Goal: Information Seeking & Learning: Check status

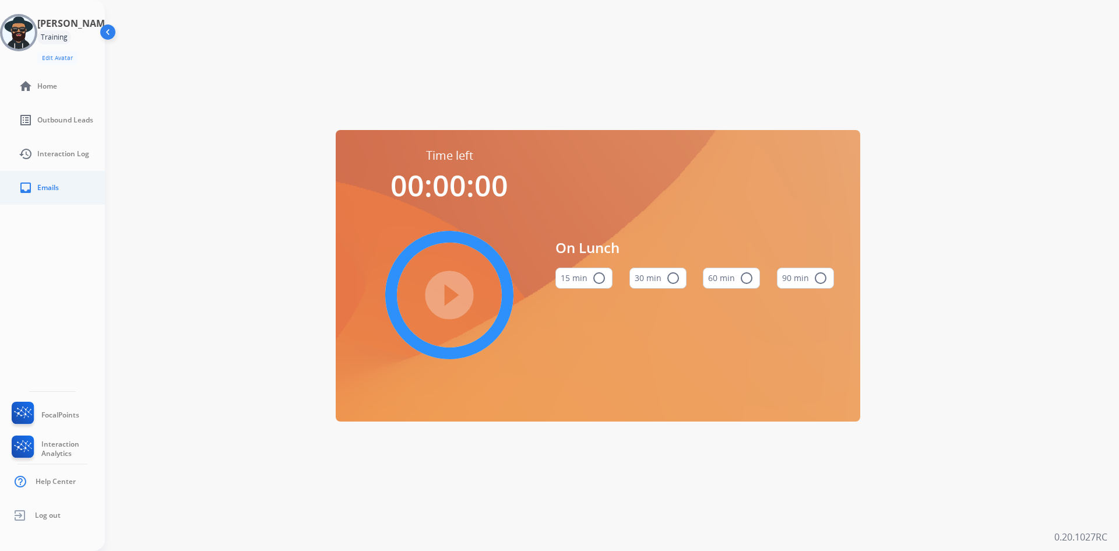
click at [56, 185] on span "Emails" at bounding box center [48, 187] width 22 height 9
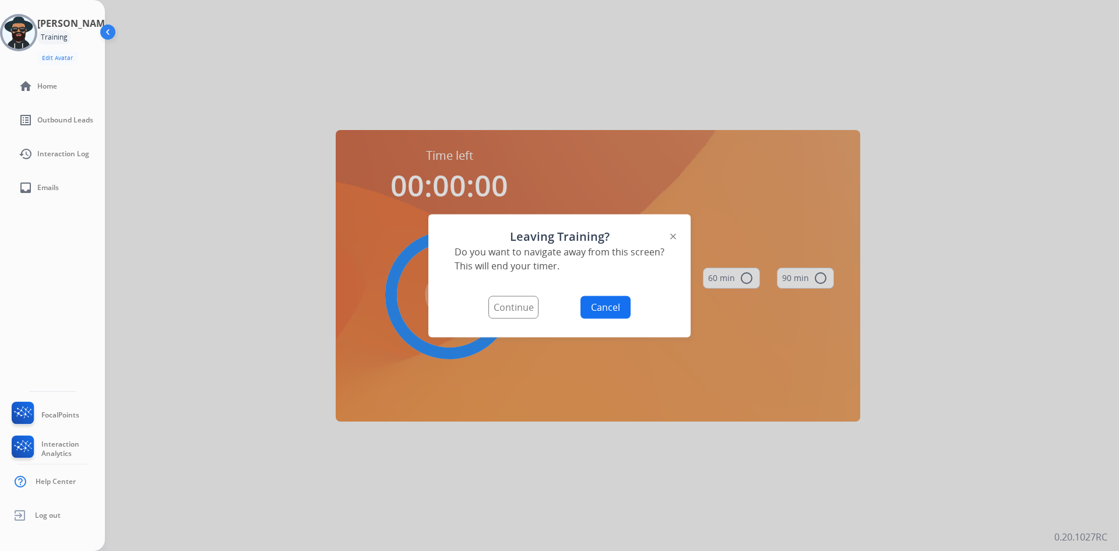
drag, startPoint x: 605, startPoint y: 307, endPoint x: 594, endPoint y: 279, distance: 29.5
click at [605, 307] on button "Cancel" at bounding box center [606, 307] width 50 height 23
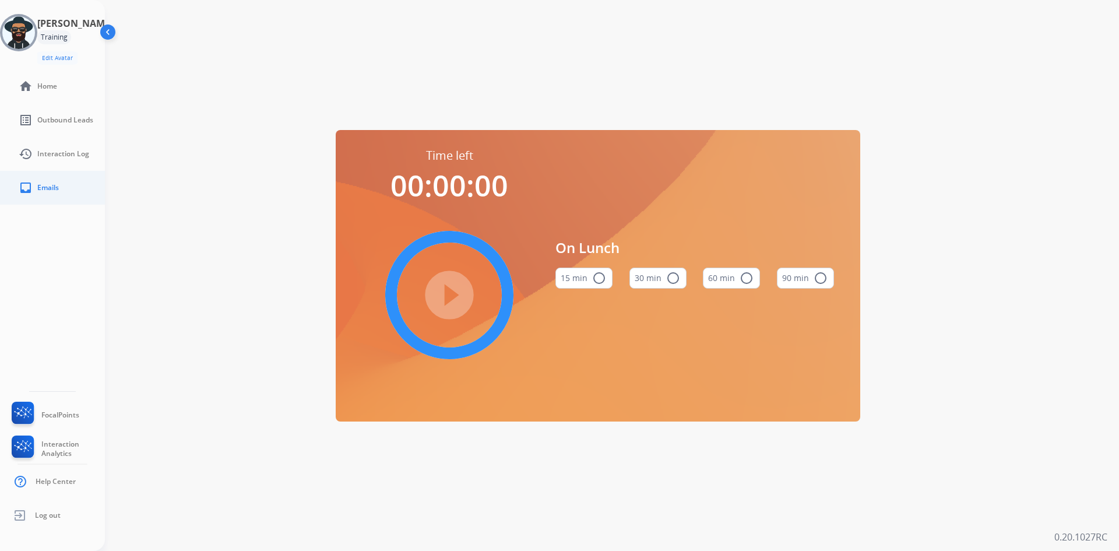
click at [34, 184] on link "inbox Emails" at bounding box center [61, 187] width 105 height 33
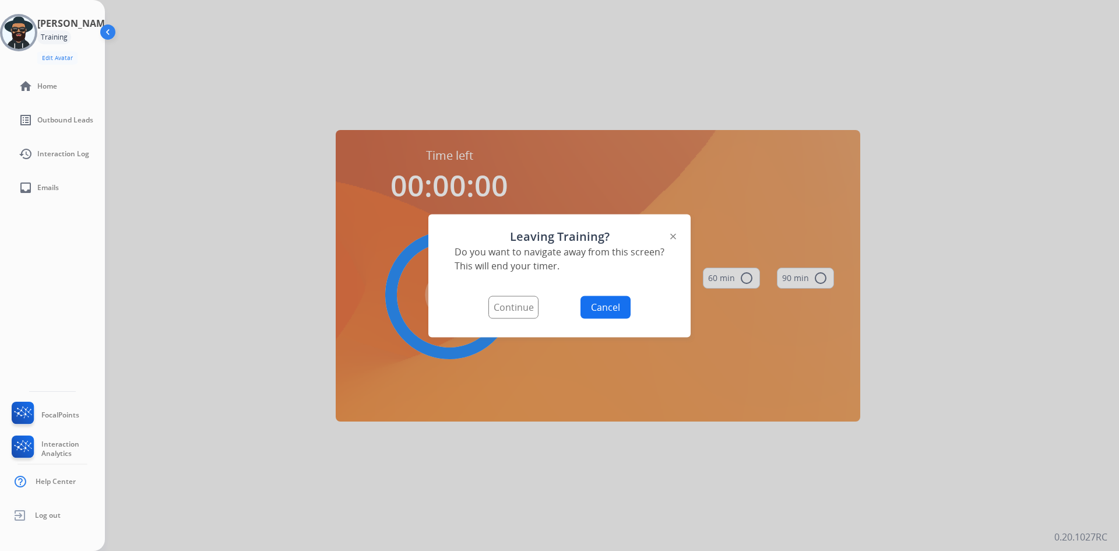
click at [529, 311] on button "Continue" at bounding box center [513, 307] width 50 height 23
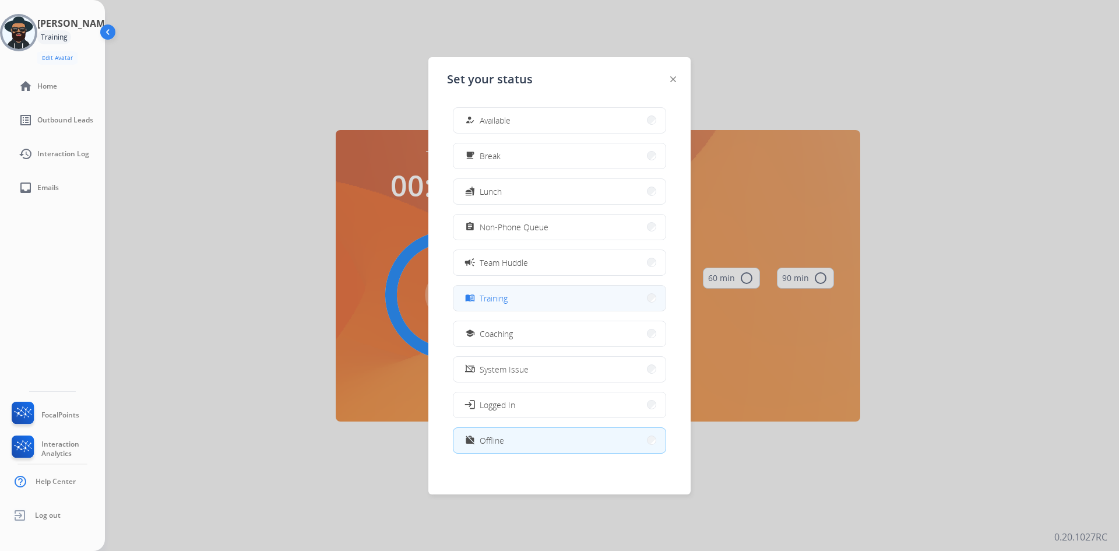
click at [536, 292] on button "menu_book Training" at bounding box center [559, 298] width 212 height 25
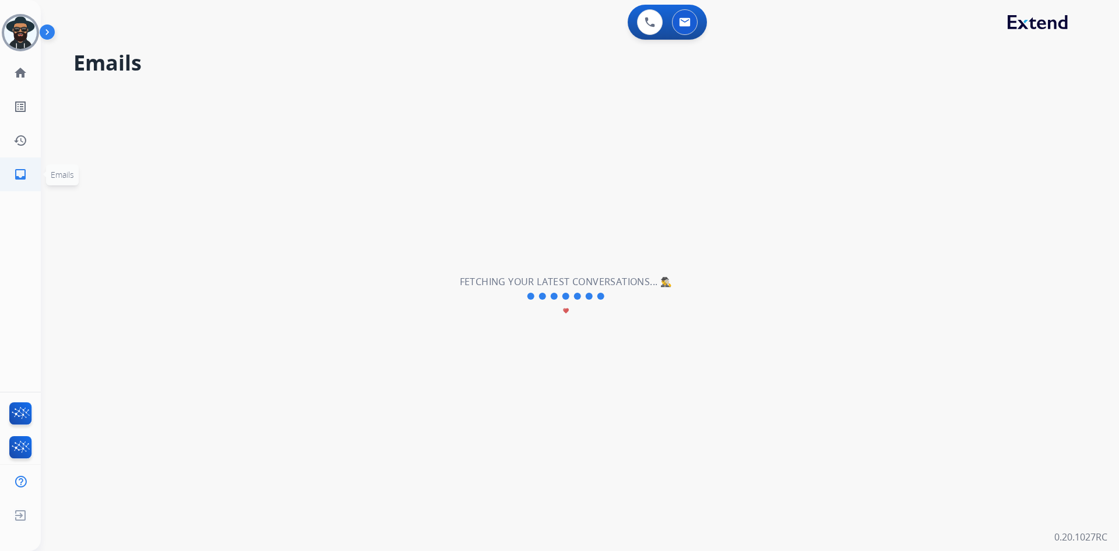
click at [19, 175] on mat-icon "inbox" at bounding box center [20, 174] width 14 height 14
click at [19, 29] on img at bounding box center [20, 32] width 33 height 33
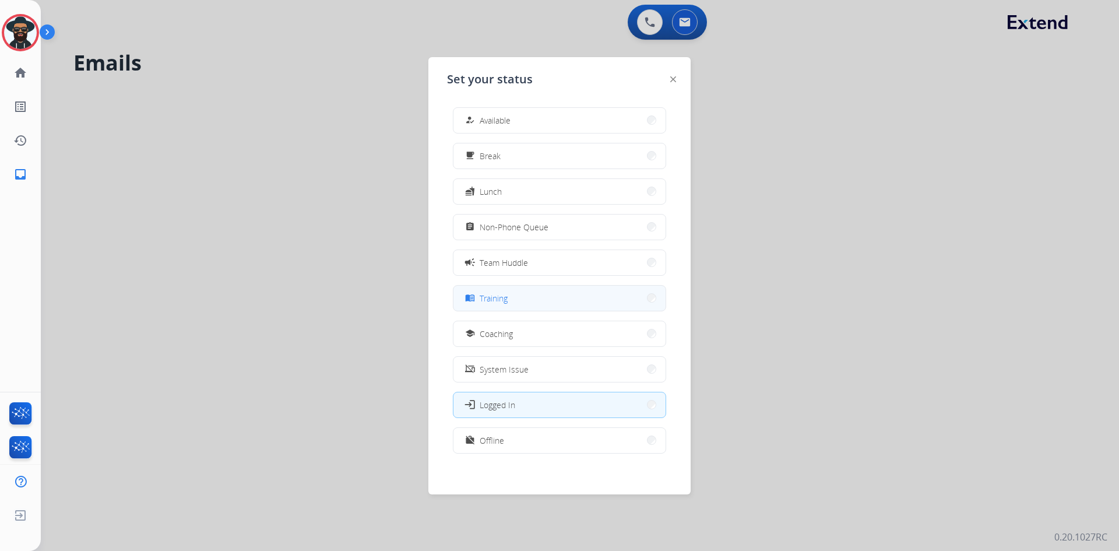
click at [515, 296] on button "menu_book Training" at bounding box center [559, 298] width 212 height 25
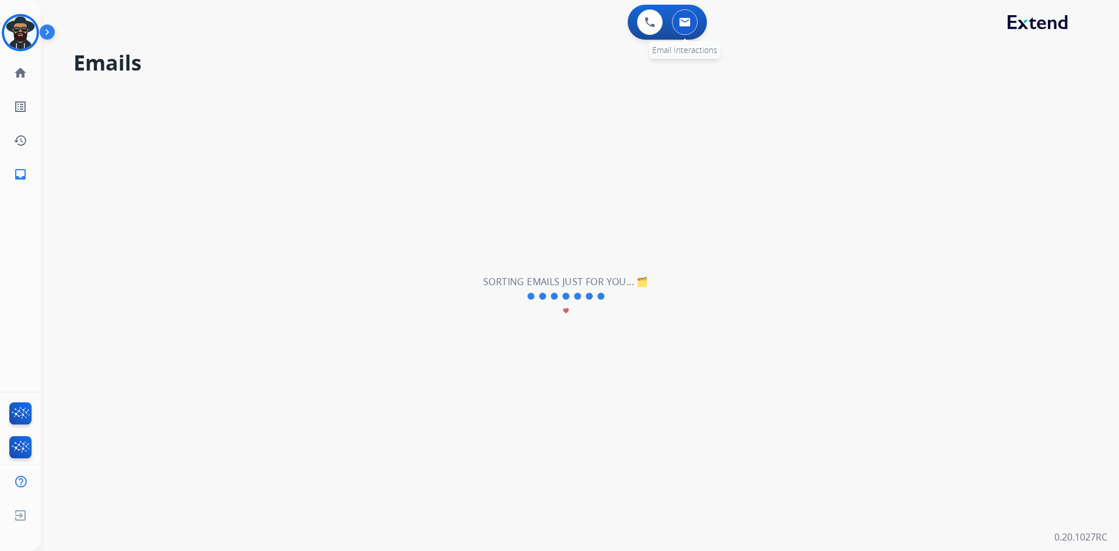
click at [685, 19] on img at bounding box center [685, 21] width 12 height 9
select select "**********"
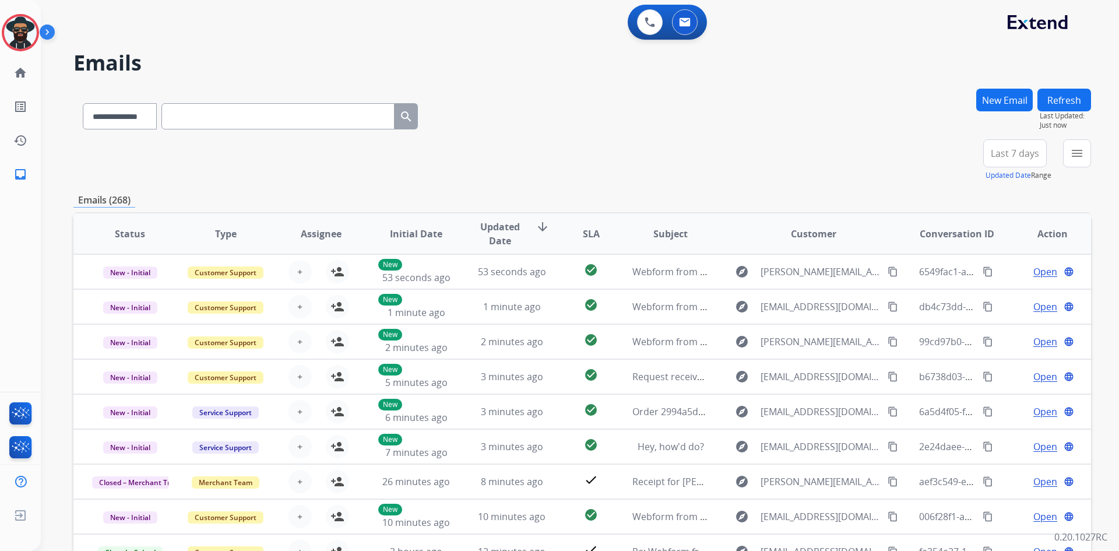
click at [51, 27] on img at bounding box center [50, 34] width 20 height 22
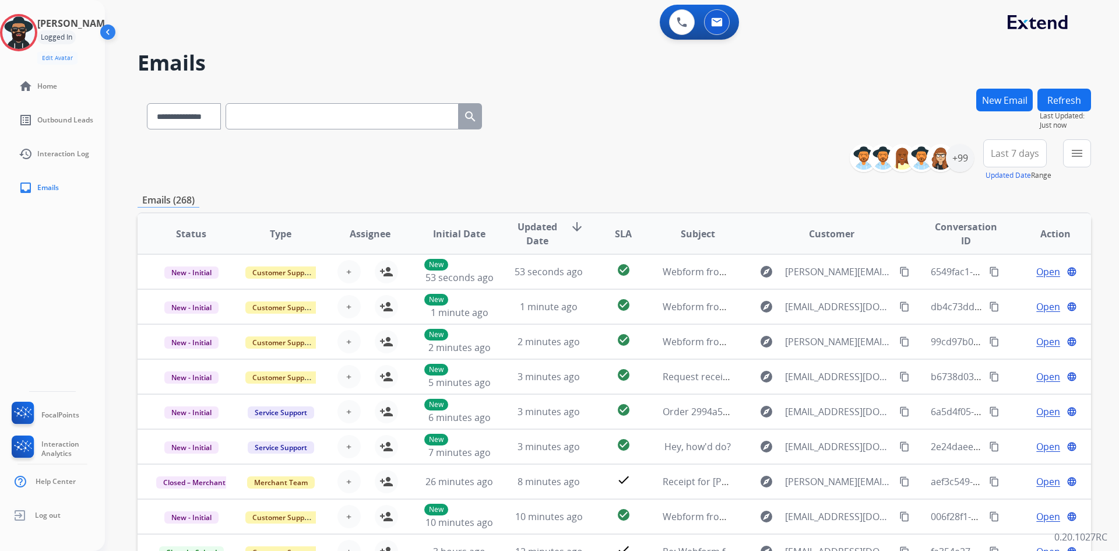
click at [108, 29] on img at bounding box center [109, 34] width 22 height 22
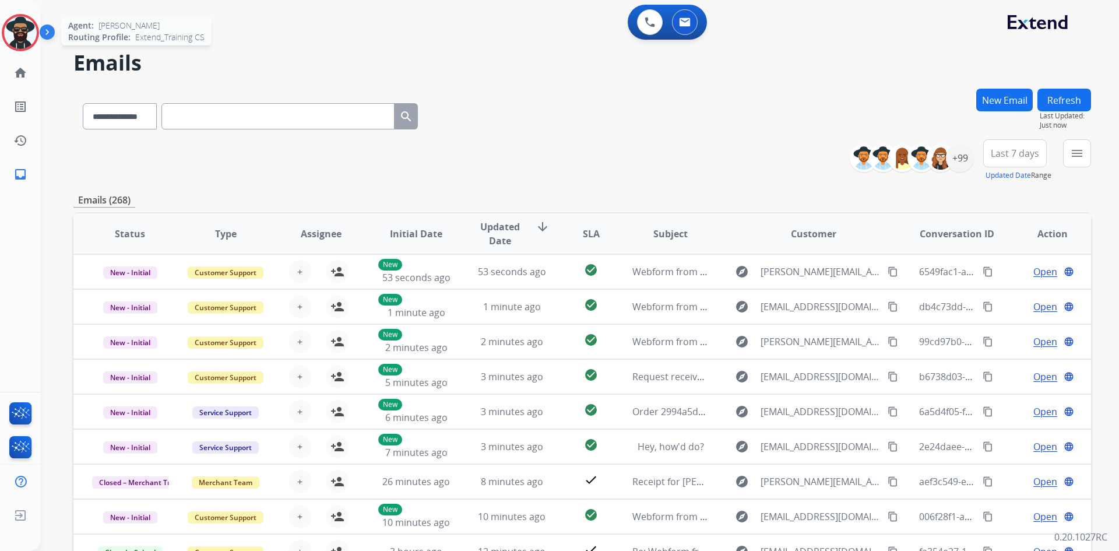
click at [24, 29] on img at bounding box center [20, 32] width 33 height 33
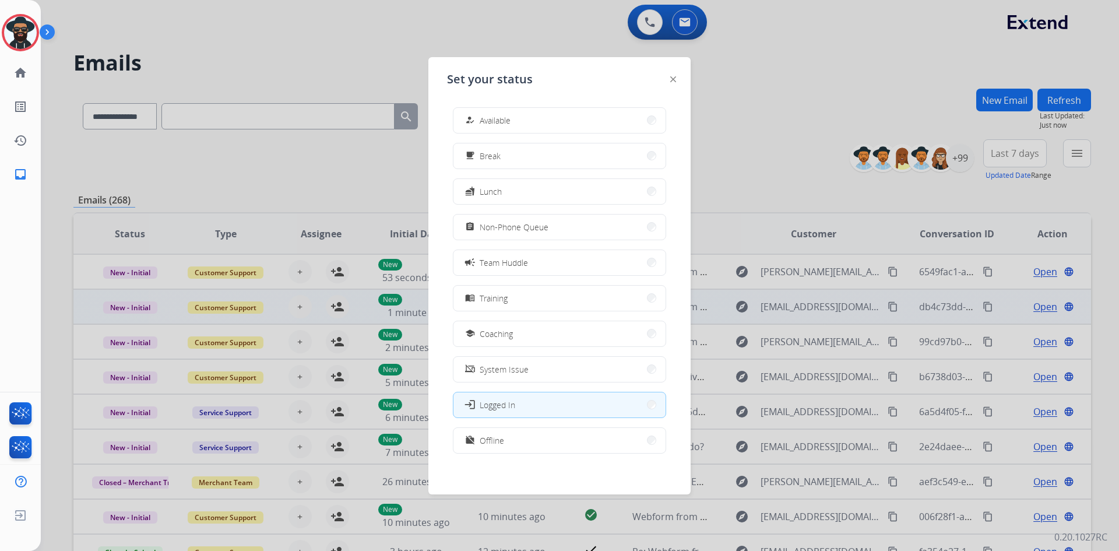
click at [487, 299] on span "Training" at bounding box center [494, 298] width 28 height 12
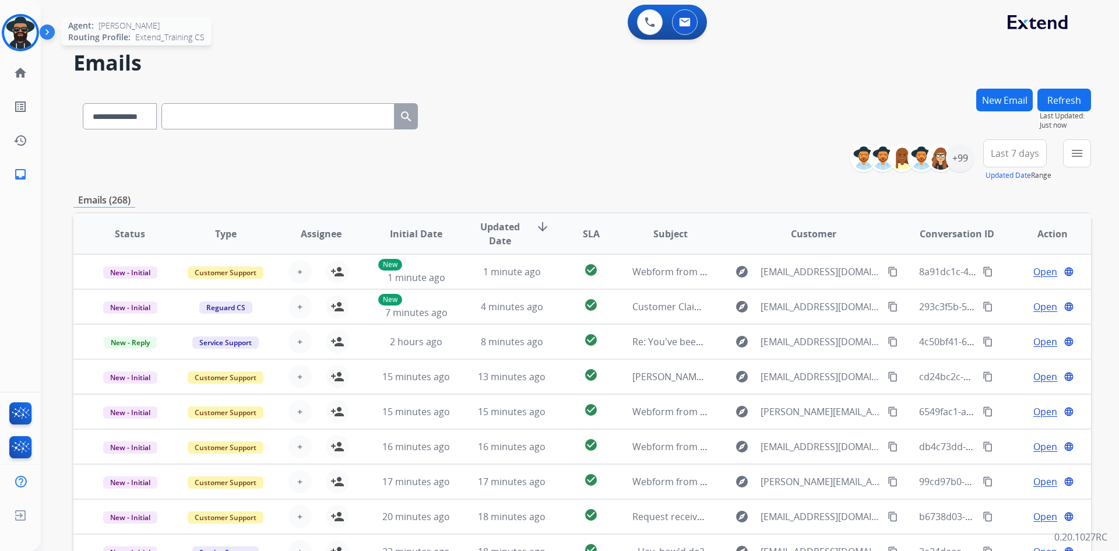
click at [17, 35] on img at bounding box center [20, 32] width 33 height 33
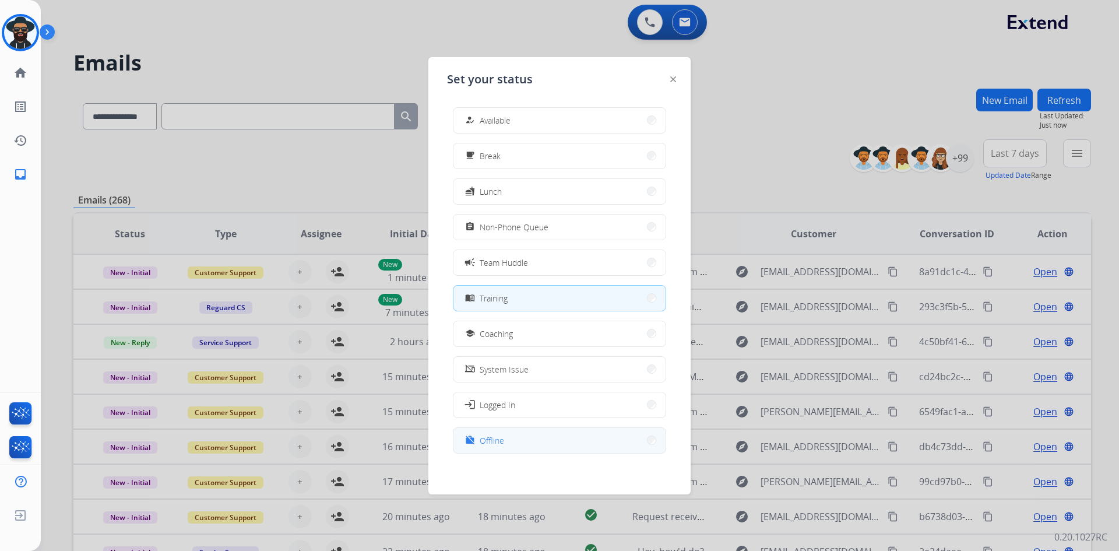
click at [494, 436] on span "Offline" at bounding box center [492, 440] width 24 height 12
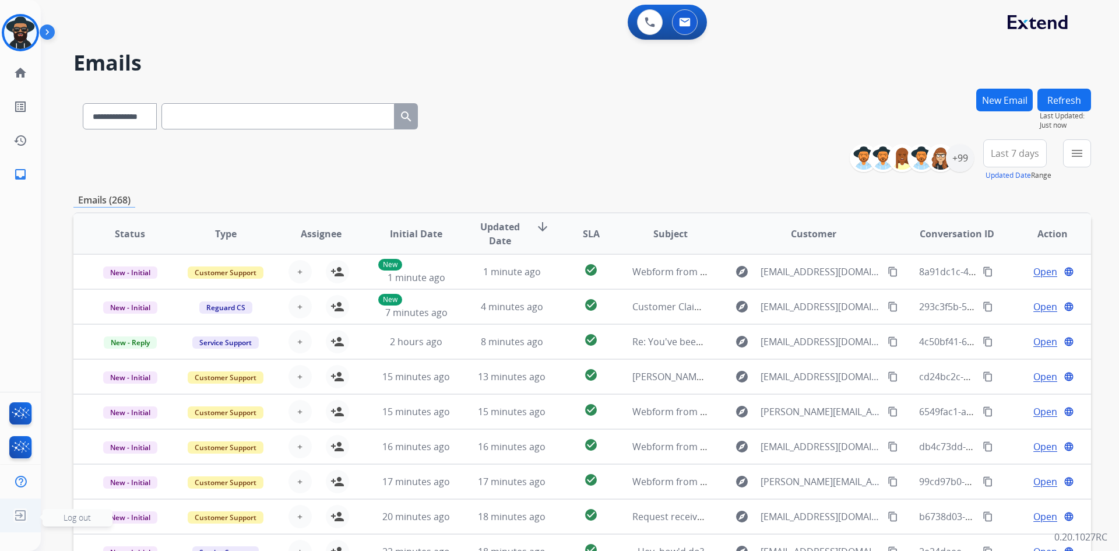
click at [19, 513] on img at bounding box center [20, 515] width 21 height 22
click at [23, 512] on img at bounding box center [20, 515] width 21 height 22
click at [22, 513] on img at bounding box center [20, 515] width 21 height 22
